Goal: Task Accomplishment & Management: Use online tool/utility

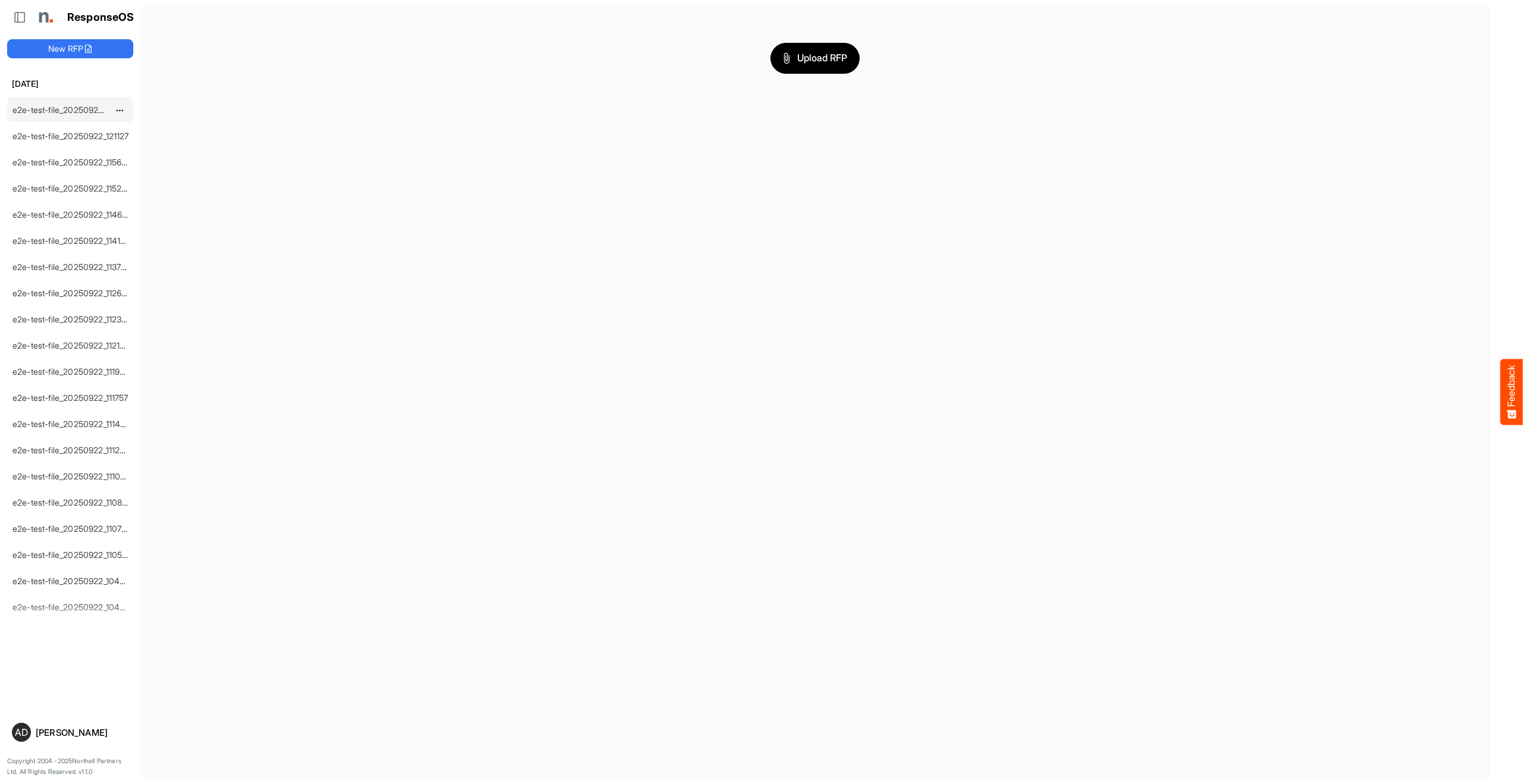
click at [53, 109] on link "e2e-test-file_20250922_125530" at bounding box center [73, 110] width 121 height 10
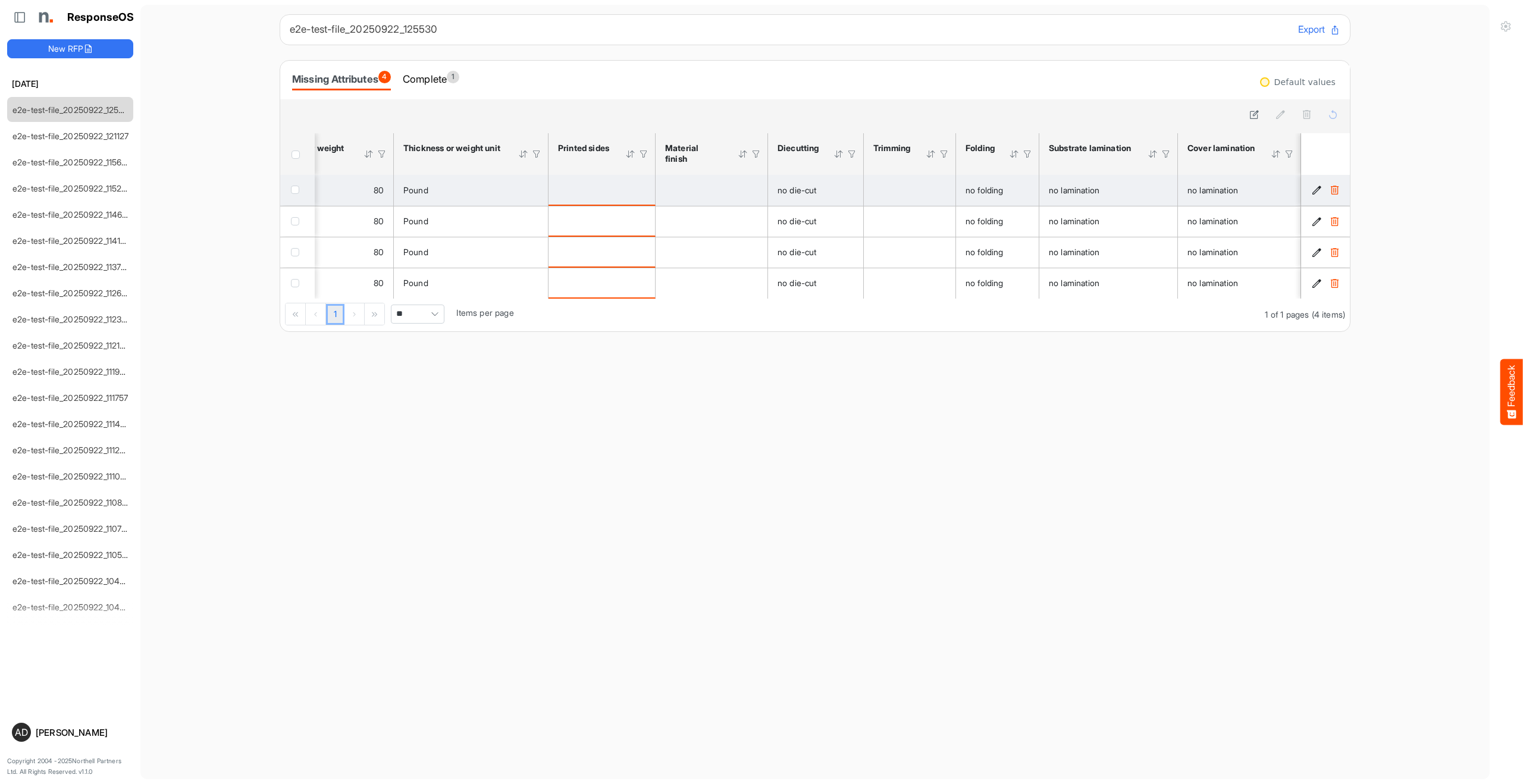
scroll to position [0, 644]
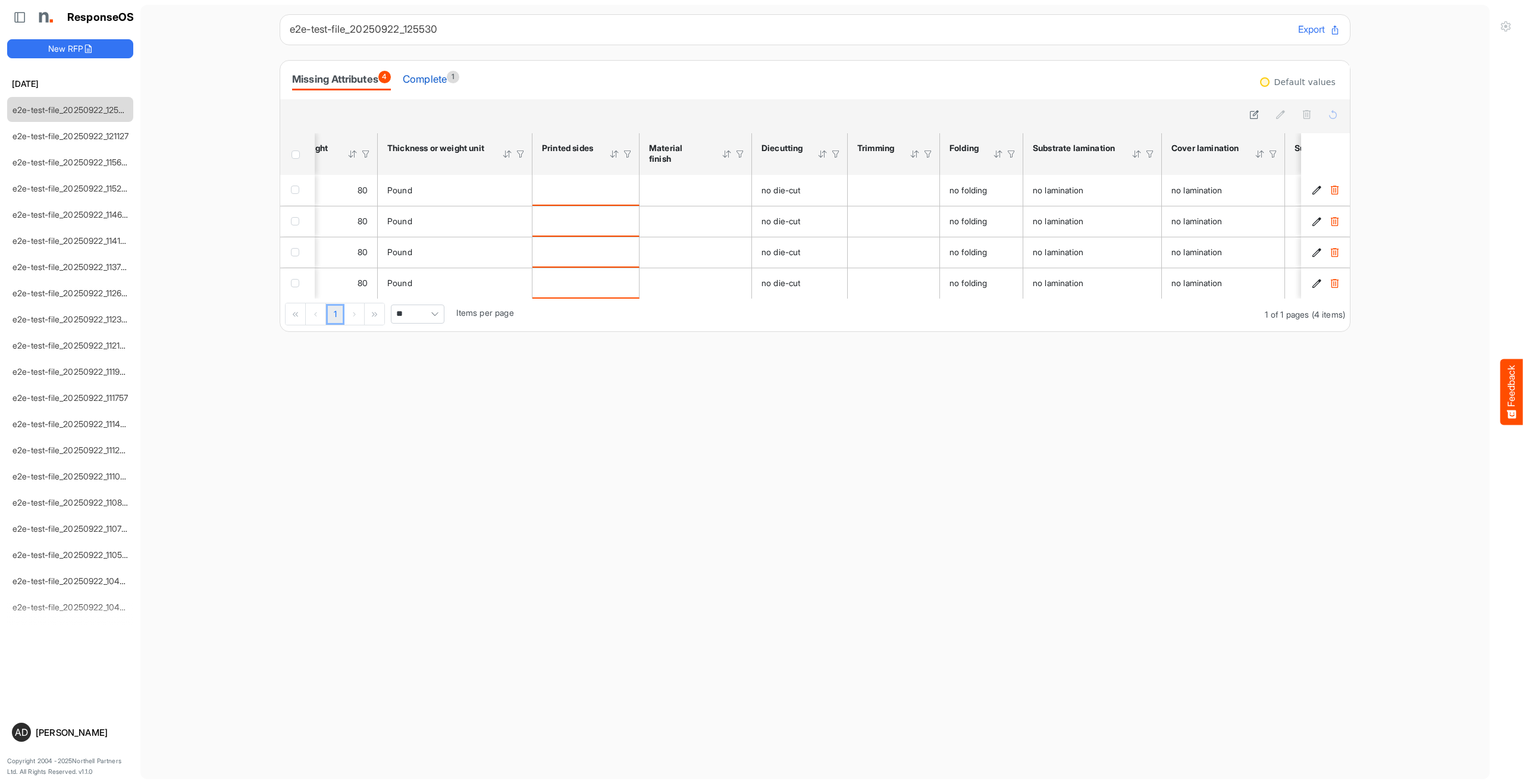
click at [449, 85] on div "Complete 1" at bounding box center [431, 79] width 56 height 17
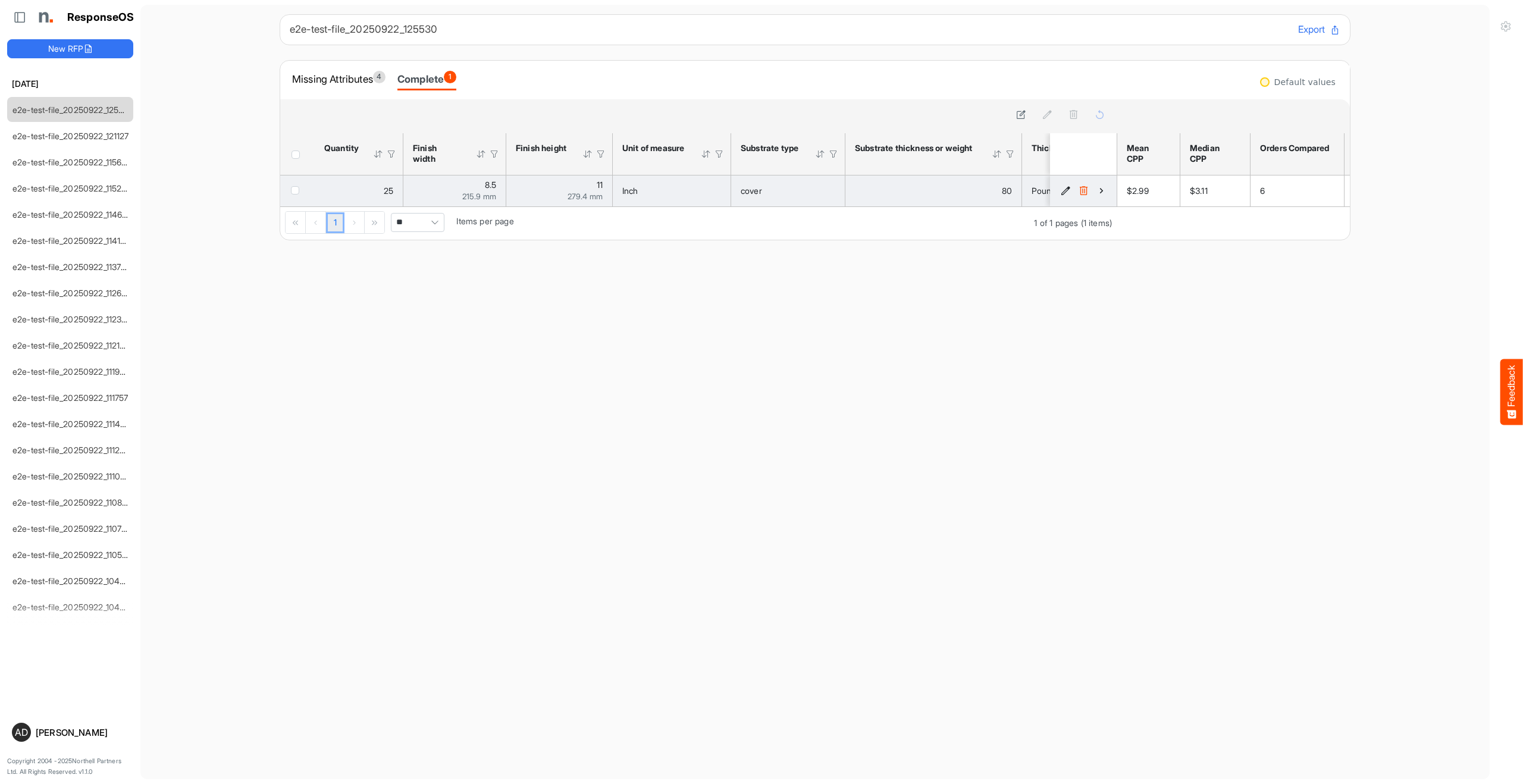
click at [1106, 188] on icon "88855cee-19c5-411c-a23d-bf4924a97da1 is template cell Column Header" at bounding box center [1102, 191] width 10 height 10
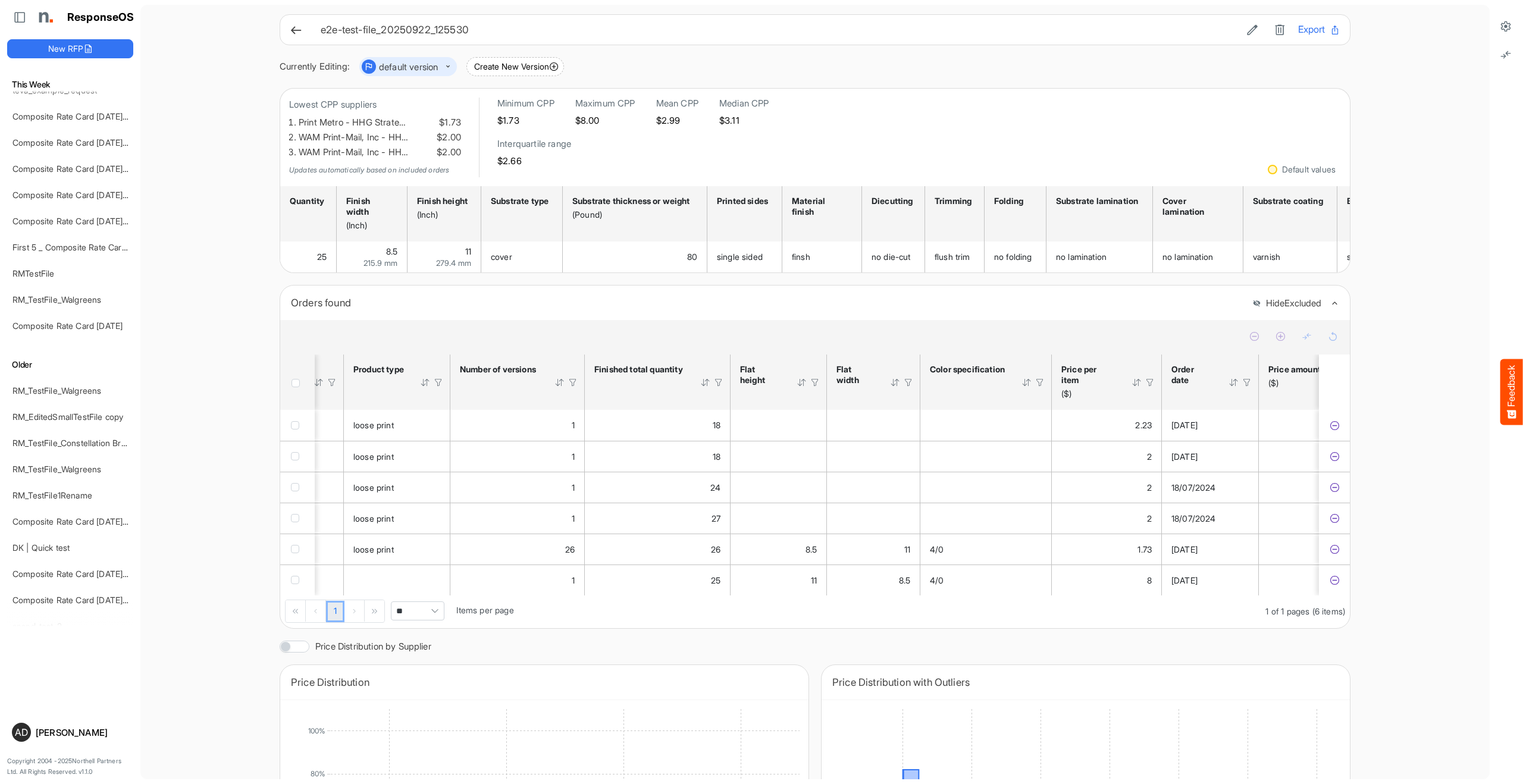
drag, startPoint x: 1192, startPoint y: 389, endPoint x: 1460, endPoint y: 84, distance: 406.0
click at [1460, 85] on main "e2e-test-file_20250922_125530 Export Currently Editing: default version Create …" at bounding box center [815, 391] width 1350 height 774
click at [1504, 30] on icon at bounding box center [1506, 26] width 12 height 12
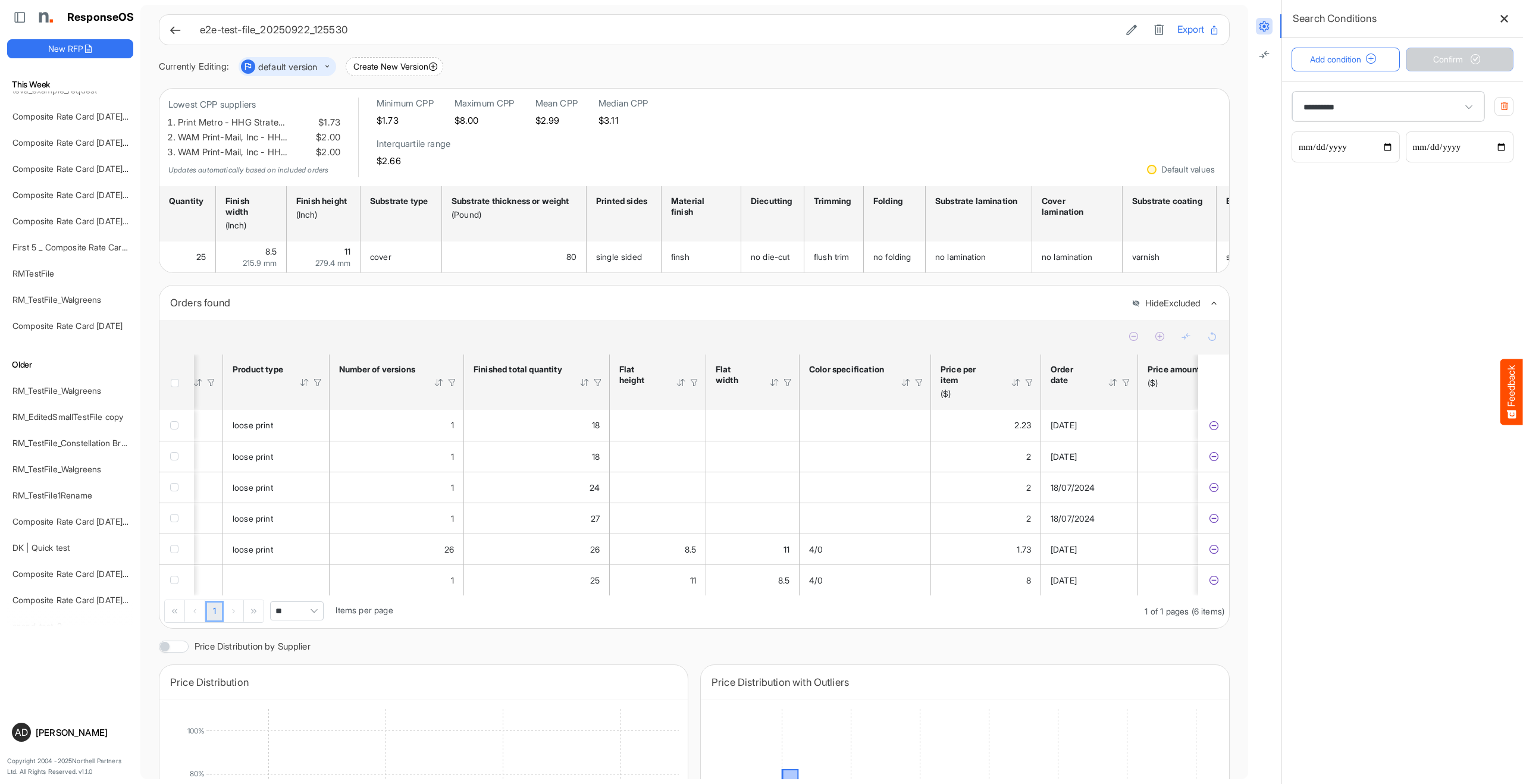
click at [1338, 109] on span "**********" at bounding box center [1388, 107] width 192 height 30
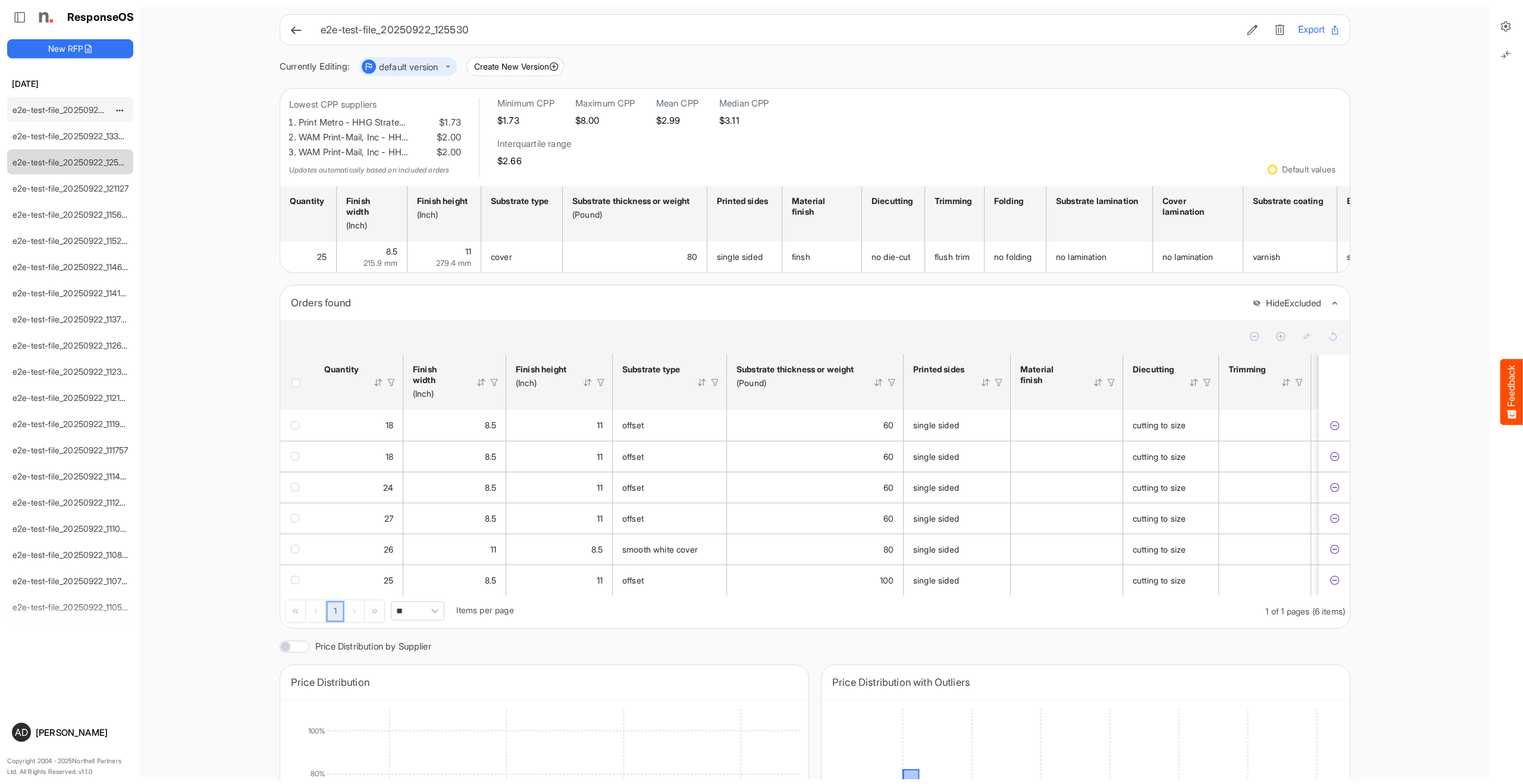
click at [65, 108] on link "e2e-test-file_20250922_133449" at bounding box center [73, 110] width 122 height 10
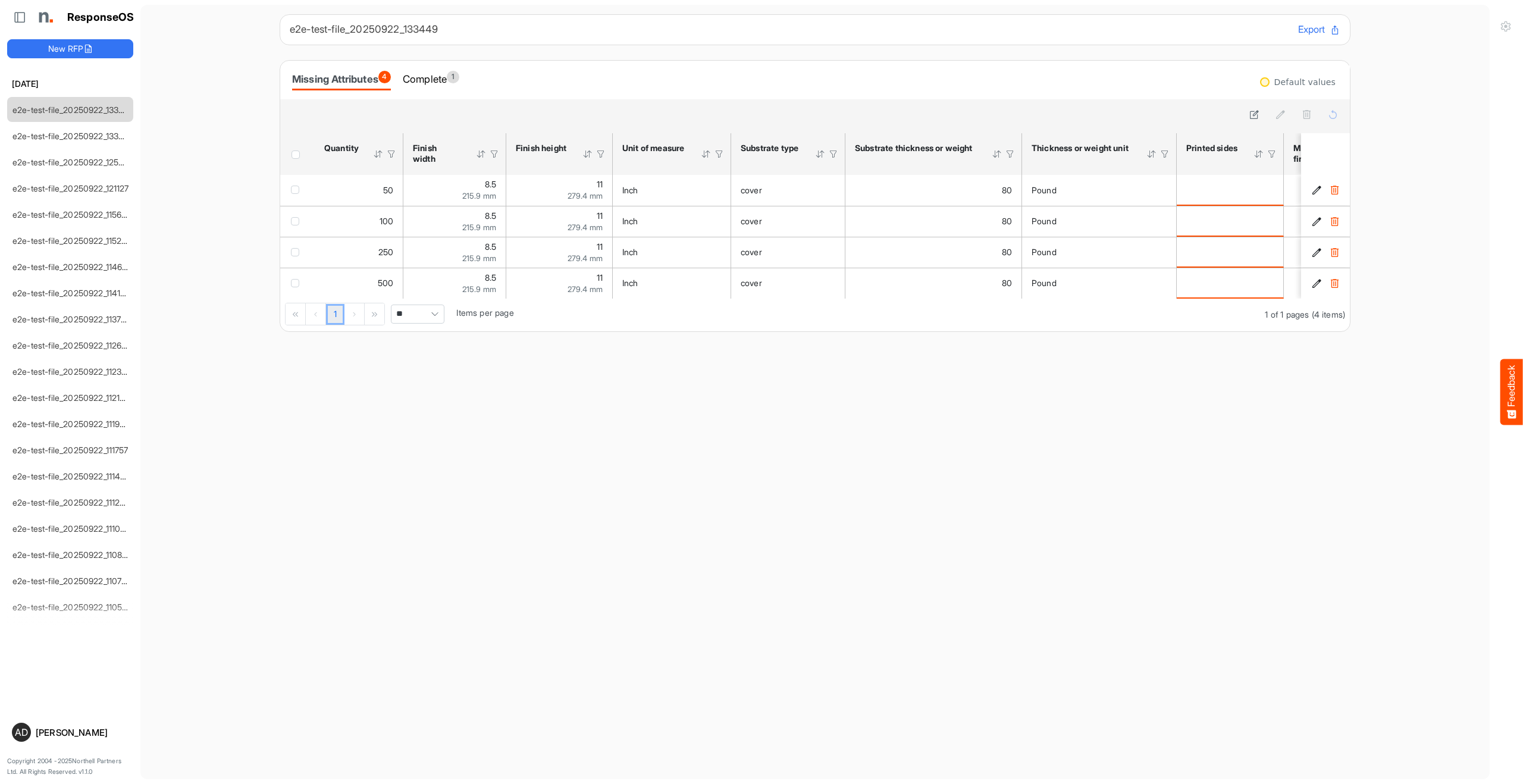
click at [440, 89] on div "Complete 1" at bounding box center [431, 80] width 56 height 21
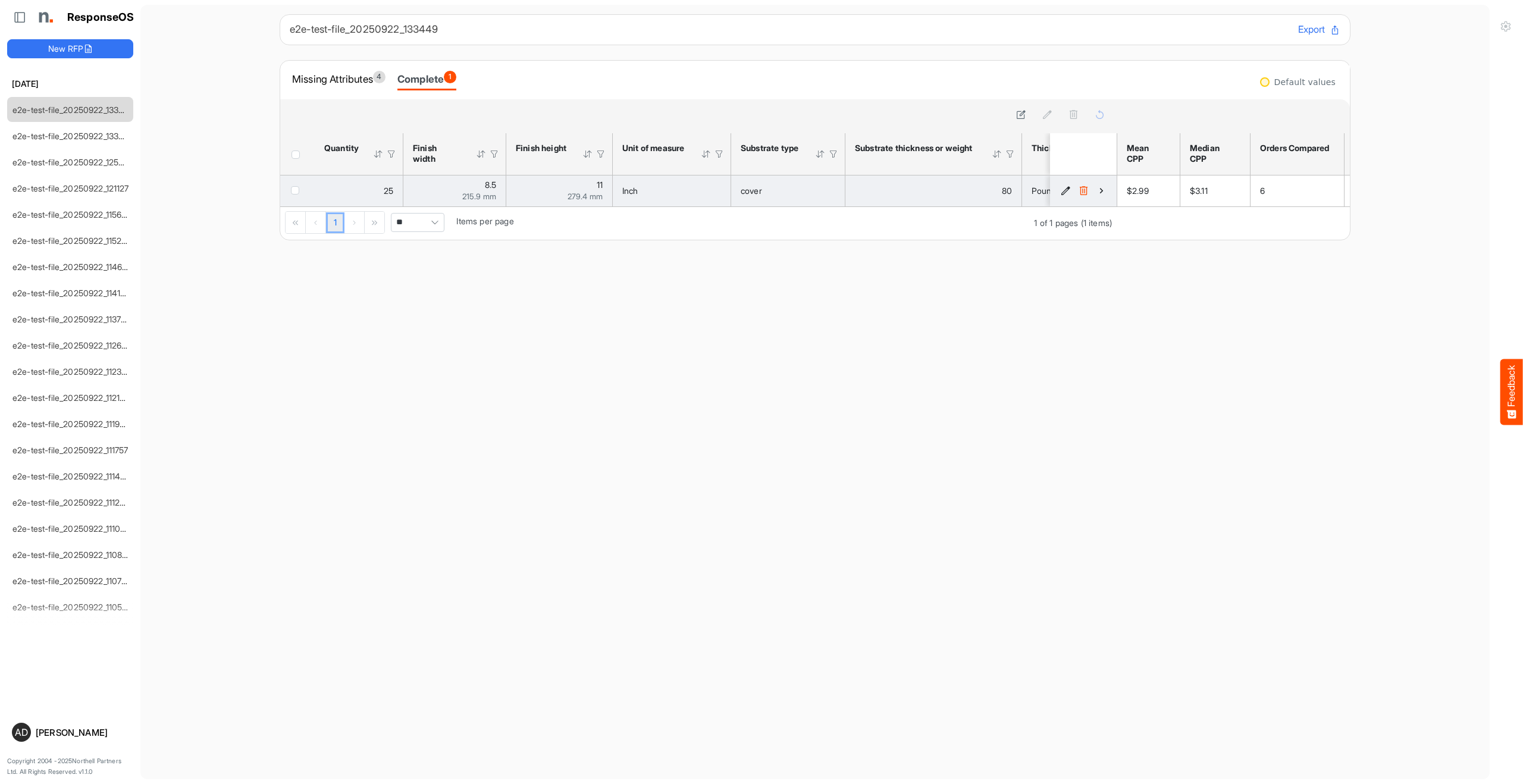
click at [1097, 196] on button "85f4b360-d326-4e8e-bbae-bc4fd57cb506 is template cell Column Header" at bounding box center [1101, 191] width 12 height 12
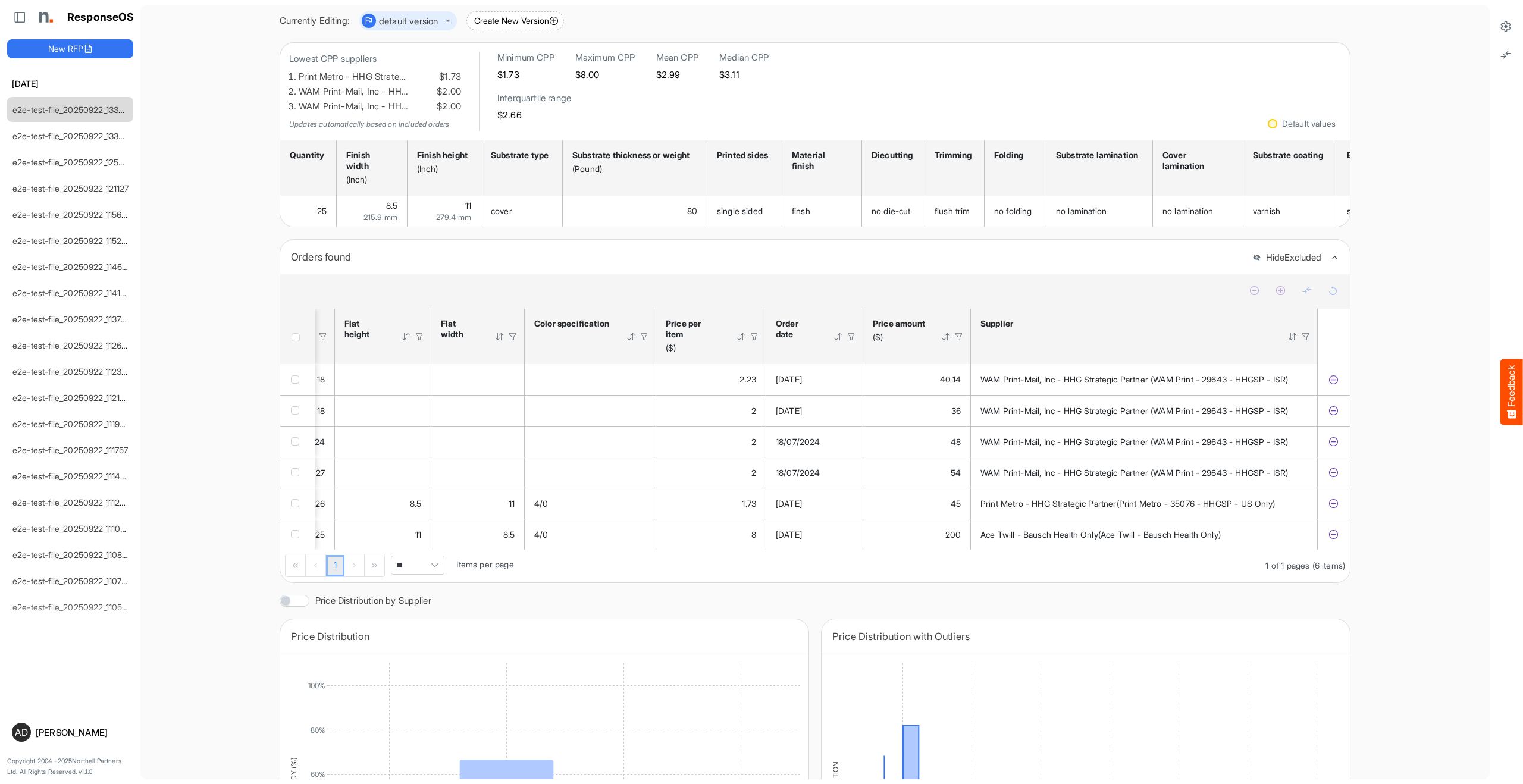
scroll to position [0, 1954]
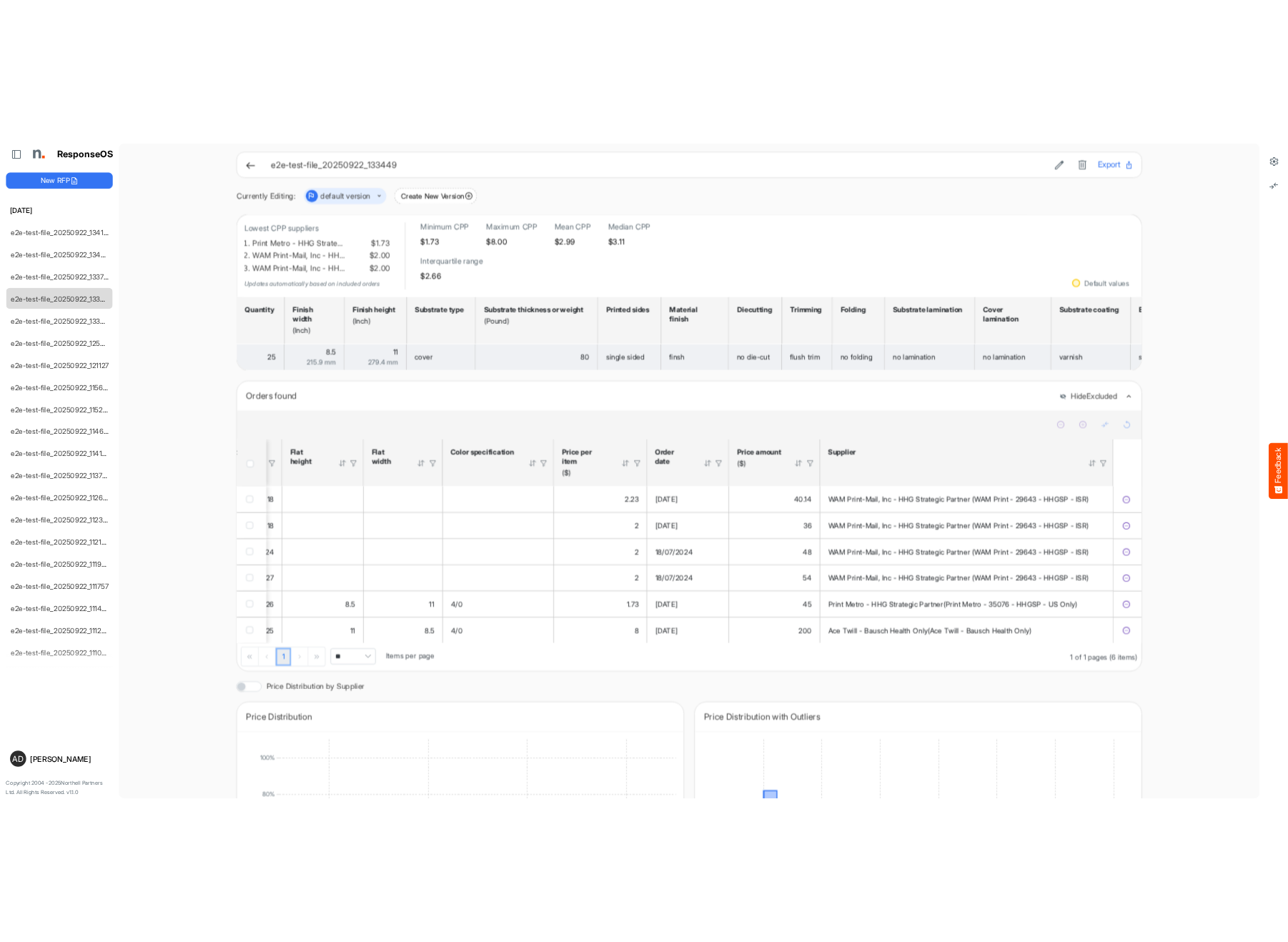
scroll to position [0, 2347]
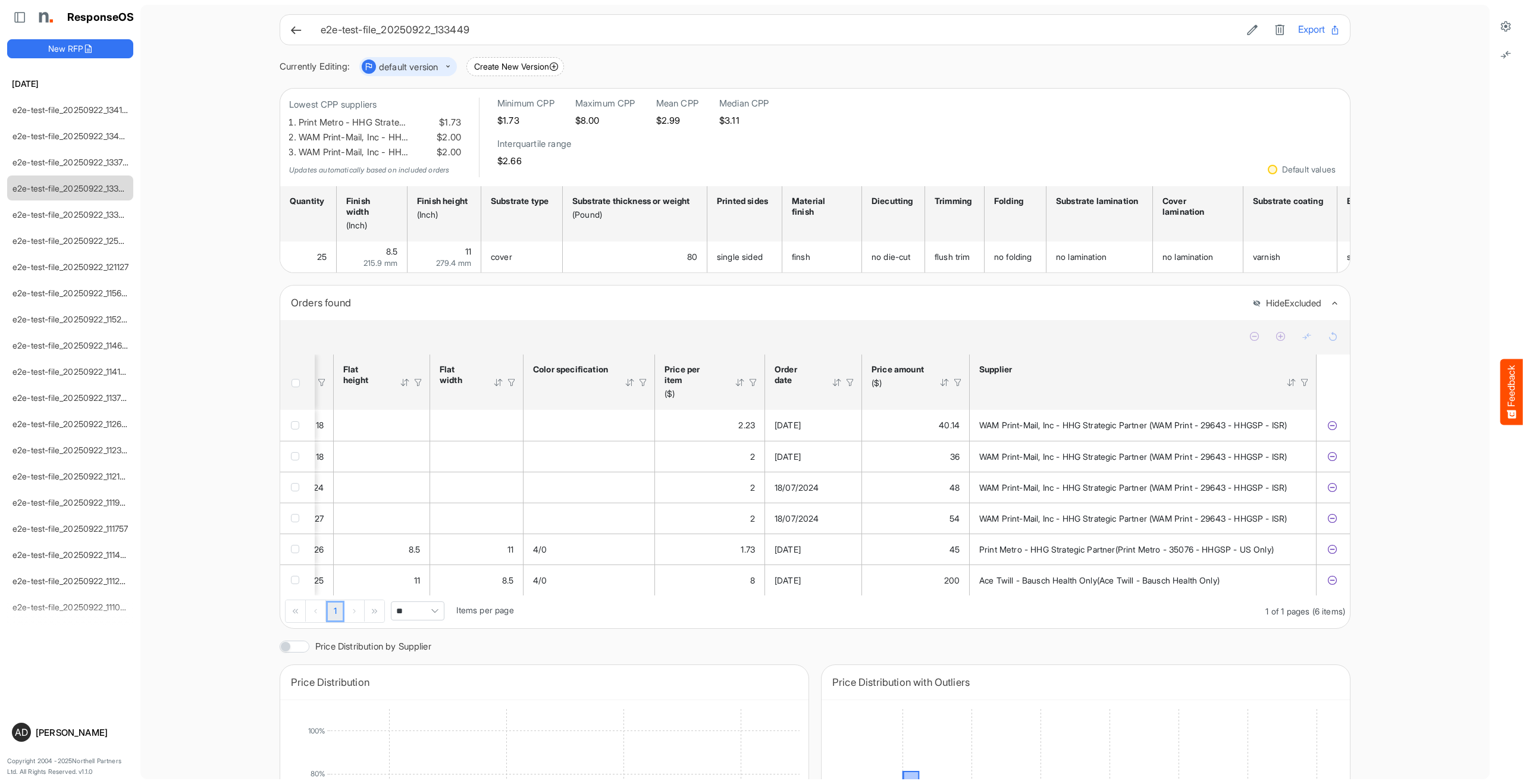
click at [255, 194] on main "e2e-test-file_20250922_133449 Export Currently Editing: default version Create …" at bounding box center [815, 391] width 1350 height 774
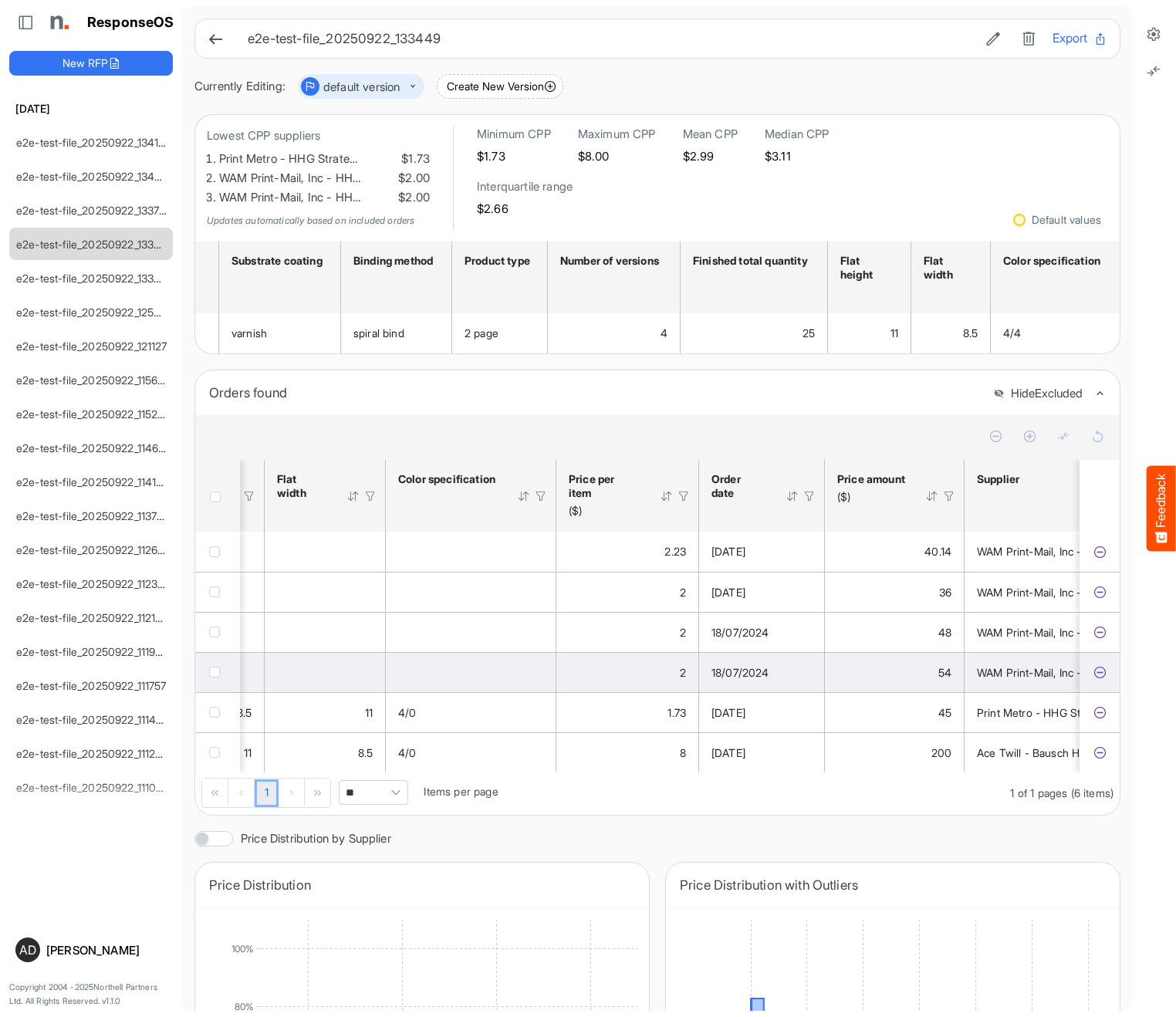
scroll to position [0, 2648]
